Goal: Information Seeking & Learning: Learn about a topic

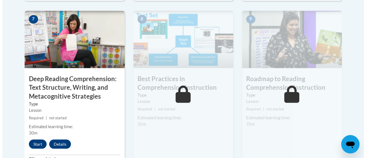
scroll to position [498, 0]
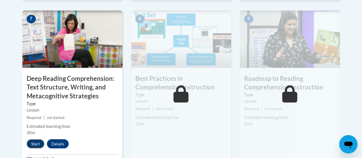
click at [38, 144] on button "Start" at bounding box center [36, 143] width 18 height 9
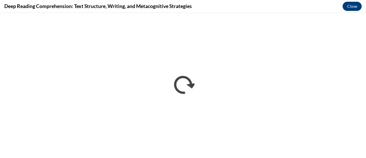
scroll to position [0, 0]
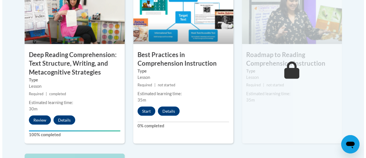
scroll to position [520, 0]
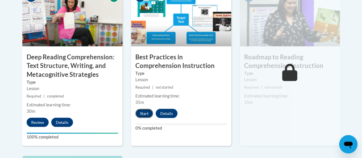
click at [141, 111] on button "Start" at bounding box center [144, 113] width 18 height 9
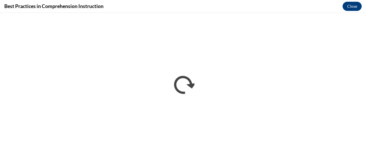
scroll to position [0, 0]
